Goal: Complete application form

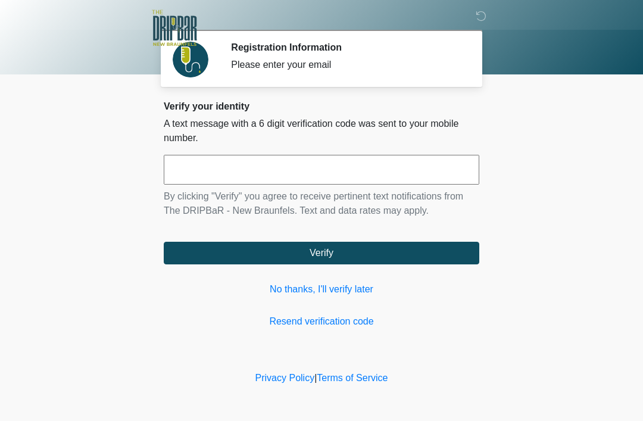
click at [369, 175] on input "text" at bounding box center [322, 170] width 316 height 30
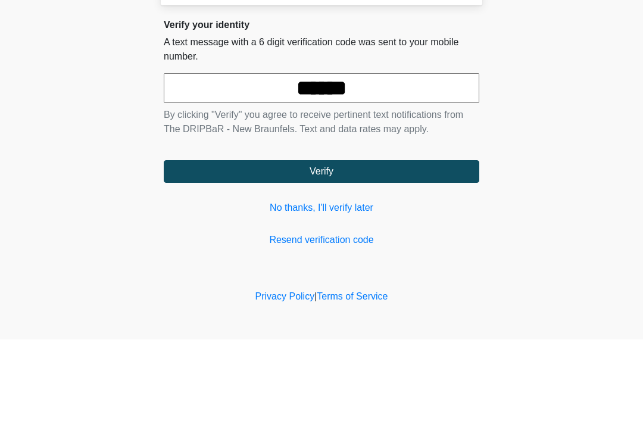
type input "******"
click at [362, 242] on button "Verify" at bounding box center [322, 253] width 316 height 23
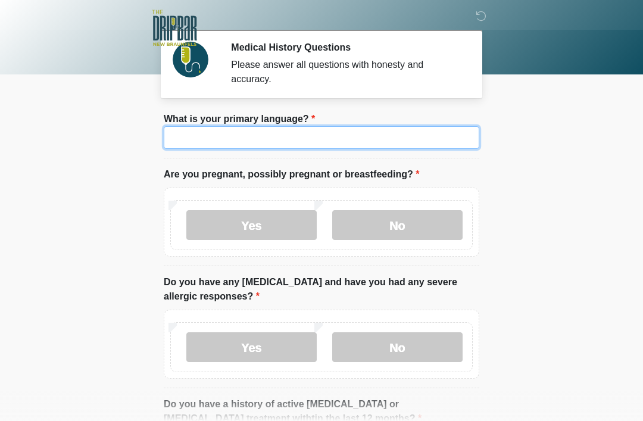
click at [395, 144] on input "What is your primary language?" at bounding box center [322, 137] width 316 height 23
type input "*******"
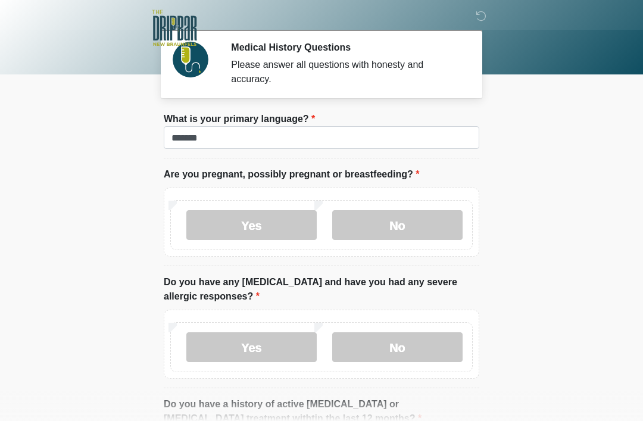
click at [545, 129] on body "‎ ‎ Medical History Questions Please answer all questions with honesty and accu…" at bounding box center [321, 210] width 643 height 421
click at [397, 227] on label "No" at bounding box center [397, 225] width 130 height 30
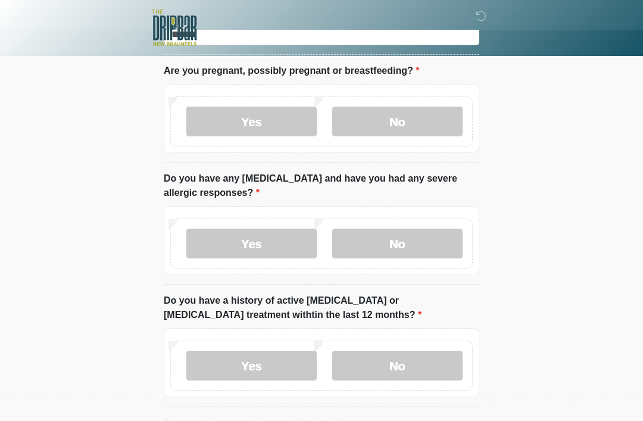
scroll to position [104, 0]
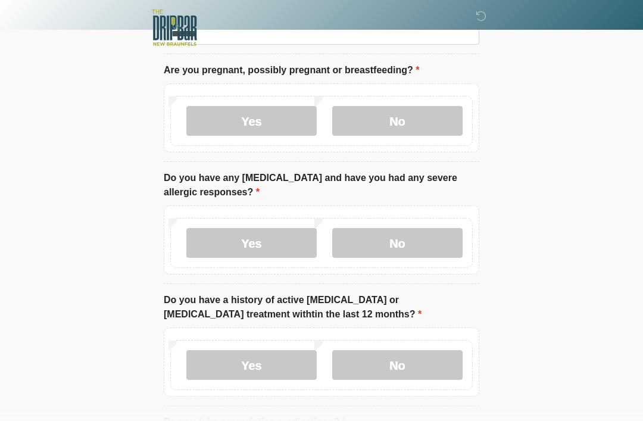
click at [410, 251] on label "No" at bounding box center [397, 244] width 130 height 30
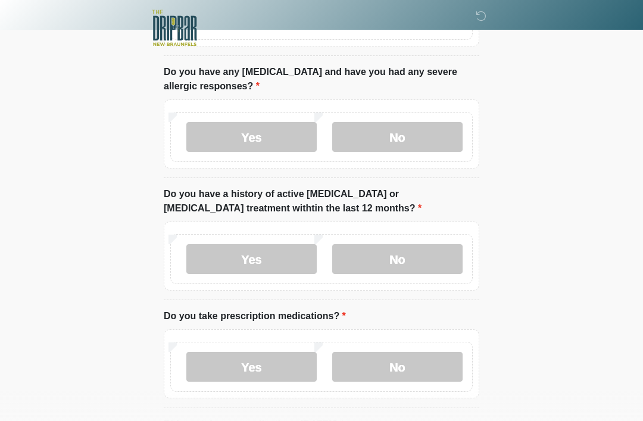
click at [425, 256] on label "No" at bounding box center [397, 259] width 130 height 30
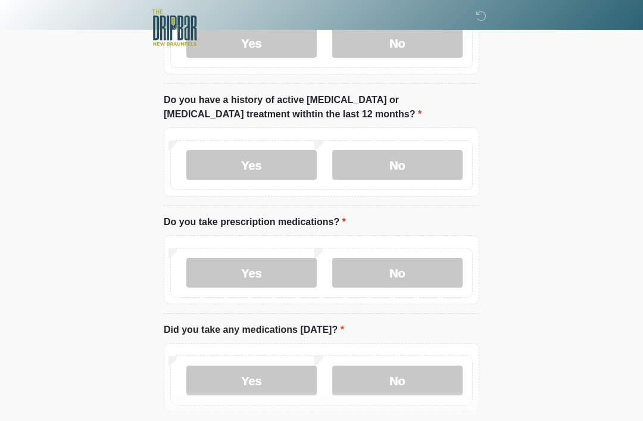
scroll to position [320, 0]
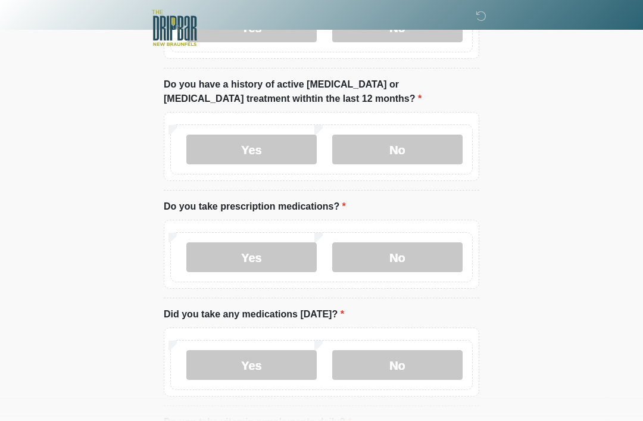
click at [430, 257] on label "No" at bounding box center [397, 257] width 130 height 30
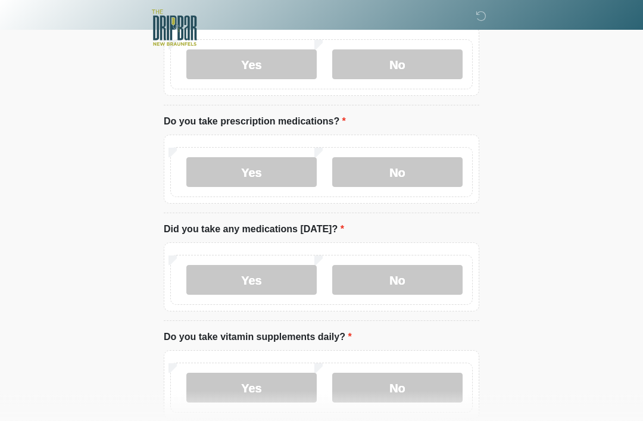
scroll to position [410, 0]
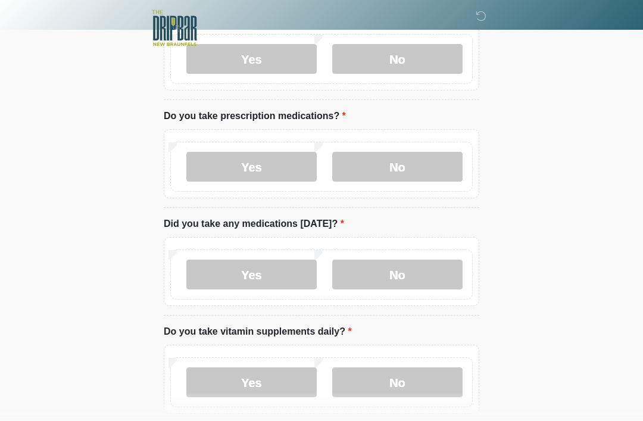
click at [437, 274] on label "No" at bounding box center [397, 275] width 130 height 30
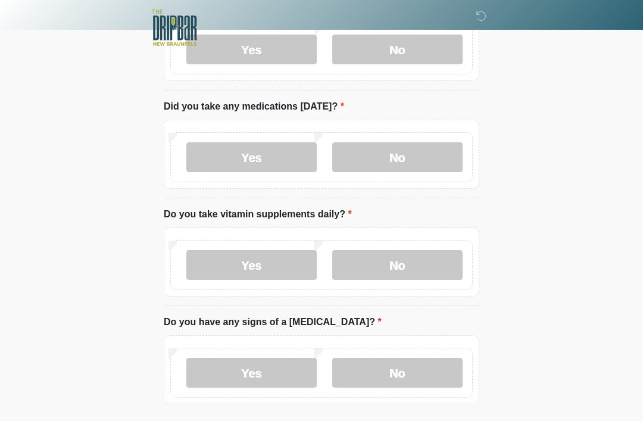
scroll to position [528, 0]
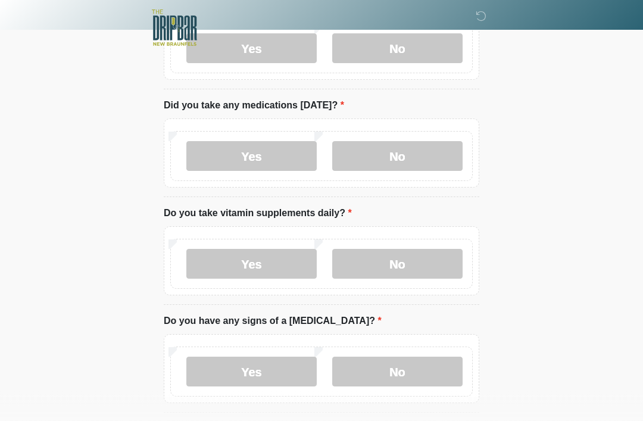
click at [433, 265] on label "No" at bounding box center [397, 265] width 130 height 30
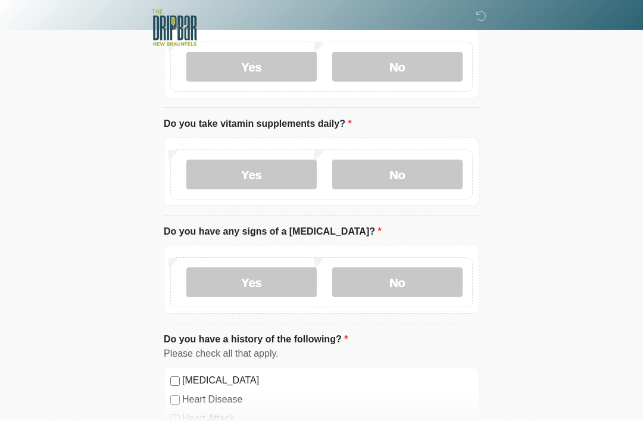
scroll to position [620, 0]
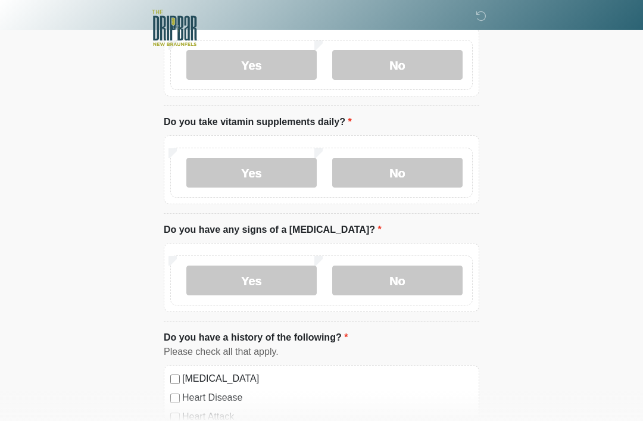
click at [447, 278] on label "No" at bounding box center [397, 281] width 130 height 30
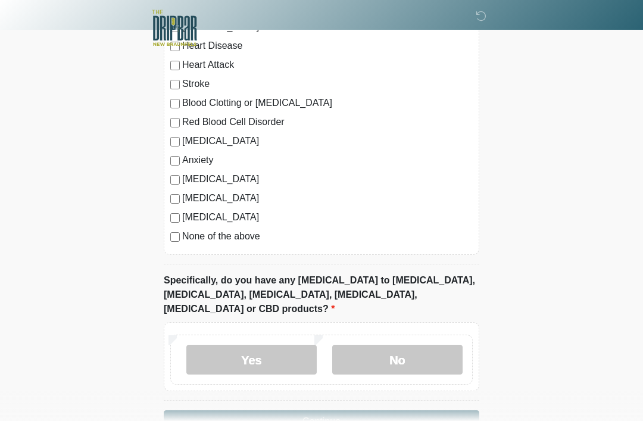
scroll to position [993, 0]
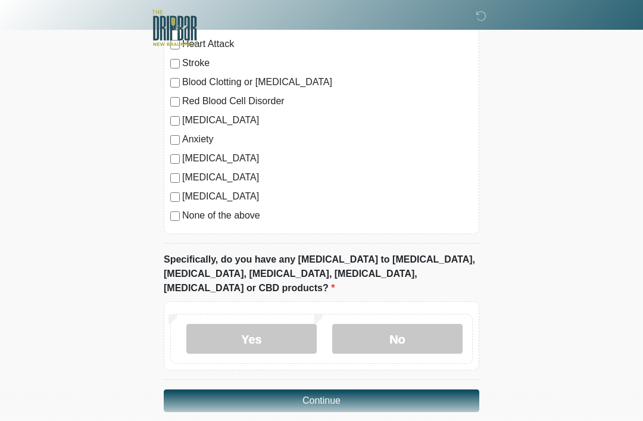
click at [427, 328] on label "No" at bounding box center [397, 339] width 130 height 30
click at [444, 390] on button "Continue" at bounding box center [322, 401] width 316 height 23
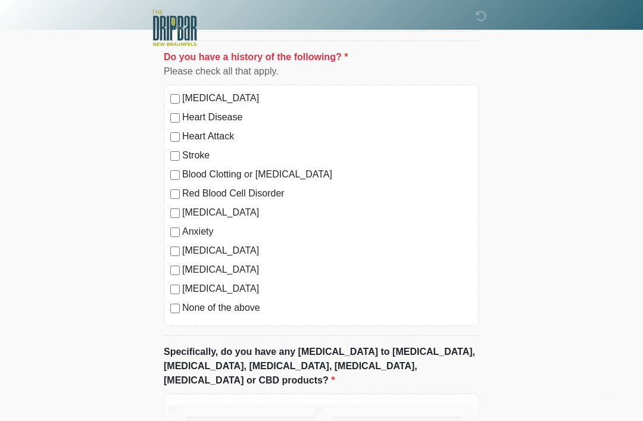
click at [252, 307] on label "None of the above" at bounding box center [327, 308] width 291 height 14
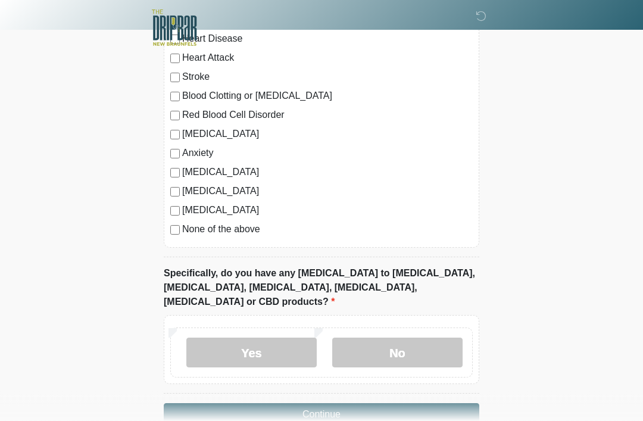
scroll to position [993, 0]
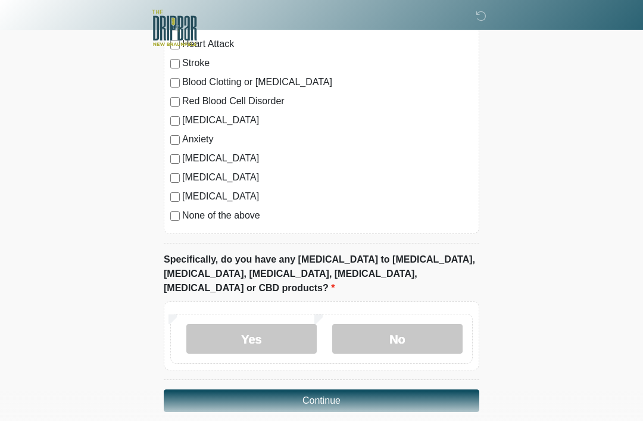
click at [366, 390] on button "Continue" at bounding box center [322, 401] width 316 height 23
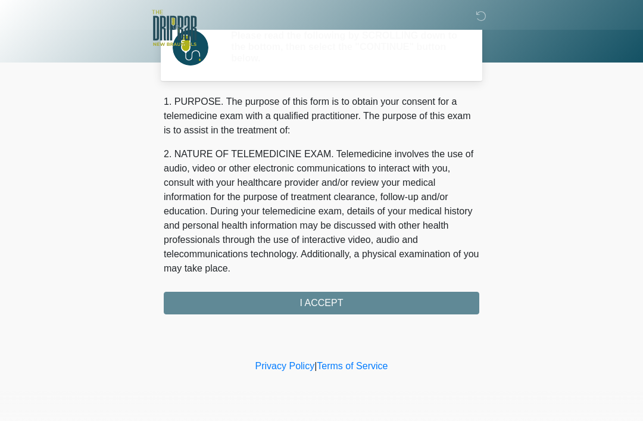
scroll to position [0, 0]
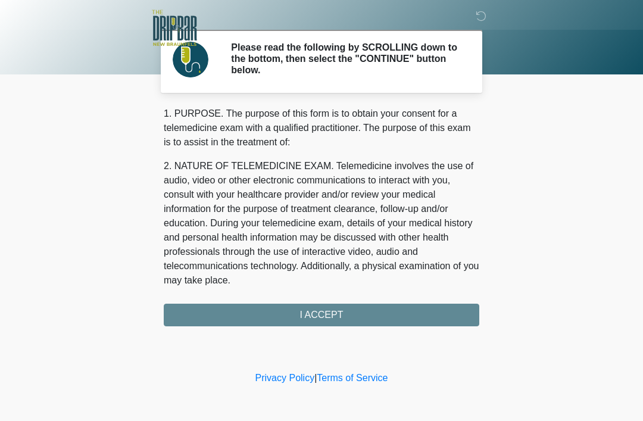
click at [374, 316] on div "1. PURPOSE. The purpose of this form is to obtain your consent for a telemedici…" at bounding box center [322, 217] width 316 height 220
click at [329, 316] on div "1. PURPOSE. The purpose of this form is to obtain your consent for a telemedici…" at bounding box center [322, 217] width 316 height 220
click at [332, 315] on div "1. PURPOSE. The purpose of this form is to obtain your consent for a telemedici…" at bounding box center [322, 217] width 316 height 220
click at [317, 236] on p "2. NATURE OF TELEMEDICINE EXAM. Telemedicine involves the use of audio, video o…" at bounding box center [322, 223] width 316 height 129
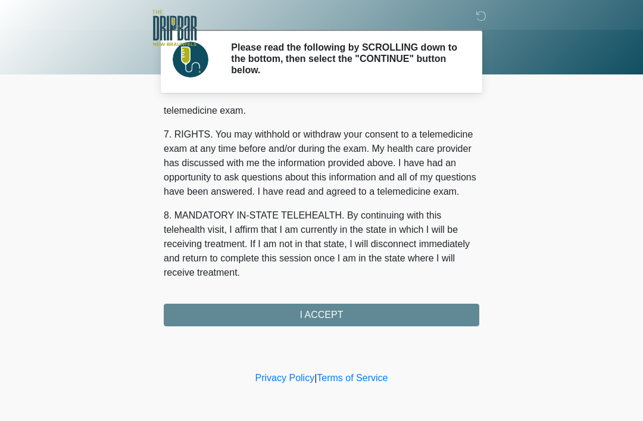
click at [324, 310] on div "1. PURPOSE. The purpose of this form is to obtain your consent for a telemedici…" at bounding box center [322, 217] width 316 height 220
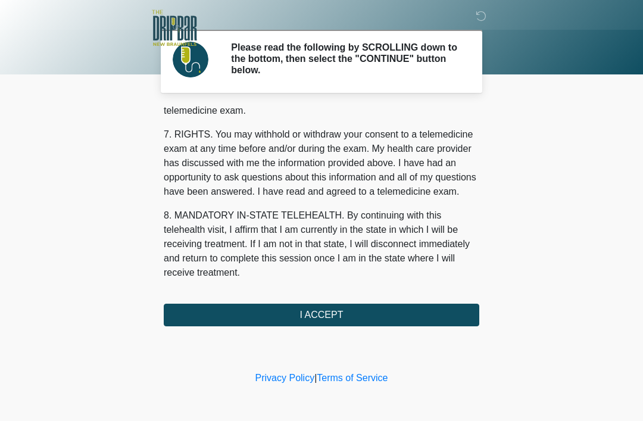
click at [346, 322] on button "I ACCEPT" at bounding box center [322, 315] width 316 height 23
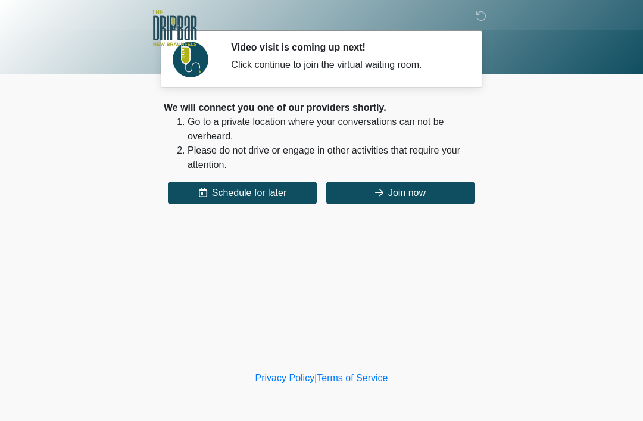
click at [420, 198] on button "Join now" at bounding box center [400, 193] width 148 height 23
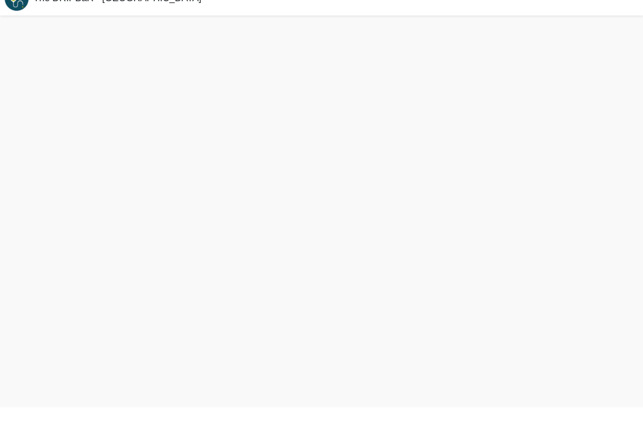
scroll to position [4, 0]
